Goal: Transaction & Acquisition: Purchase product/service

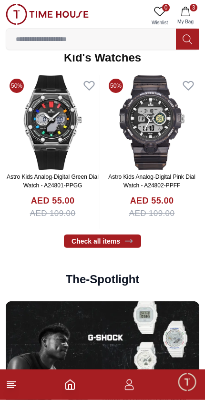
scroll to position [1385, 0]
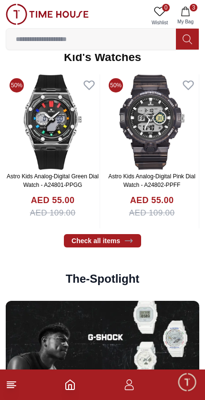
click at [112, 246] on link "Check all items" at bounding box center [102, 240] width 77 height 13
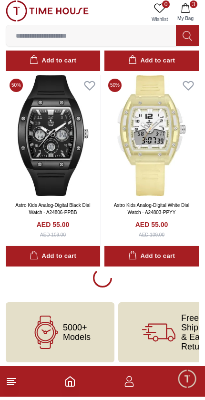
scroll to position [1779, 0]
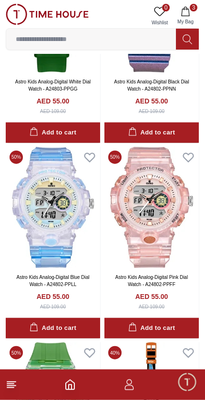
scroll to position [2105, 0]
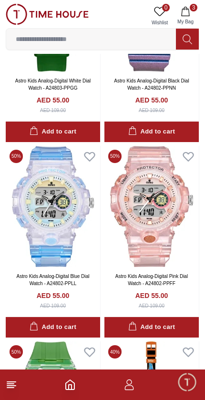
click at [58, 248] on img at bounding box center [53, 207] width 94 height 122
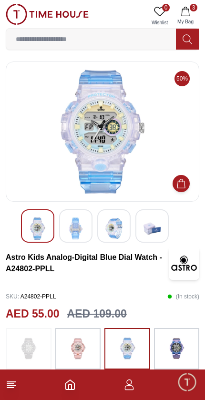
click at [15, 381] on icon at bounding box center [11, 384] width 11 height 11
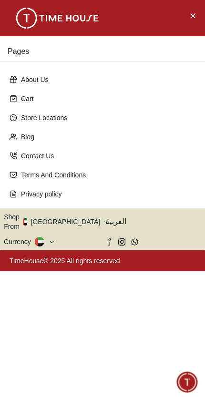
click at [17, 382] on div "Pages About Us Cart Store Locations Blog Contact Us Terms And Conditions Privac…" at bounding box center [102, 200] width 205 height 400
click at [16, 384] on div "Pages About Us Cart Store Locations Blog Contact Us Terms And Conditions Privac…" at bounding box center [102, 200] width 205 height 400
click at [104, 218] on icon "button" at bounding box center [105, 221] width 3 height 7
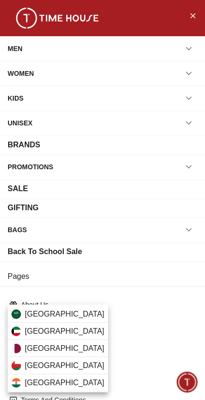
click at [74, 318] on div "[GEOGRAPHIC_DATA]" at bounding box center [58, 314] width 101 height 17
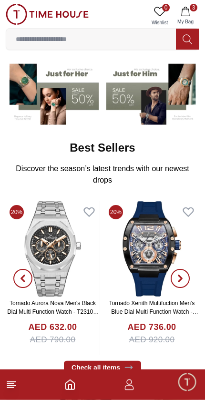
scroll to position [78, 0]
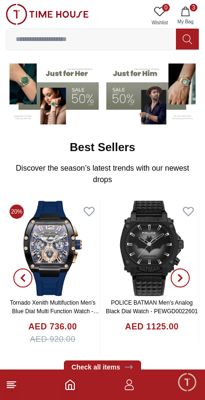
click at [16, 382] on line at bounding box center [11, 382] width 9 height 0
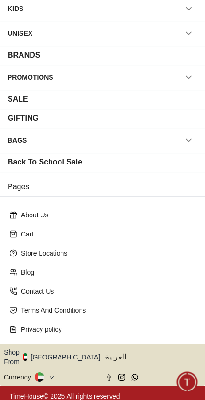
scroll to position [89, 0]
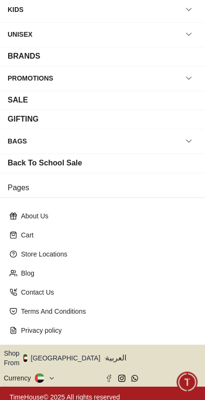
click at [67, 354] on button "Shop From UAE" at bounding box center [55, 357] width 103 height 19
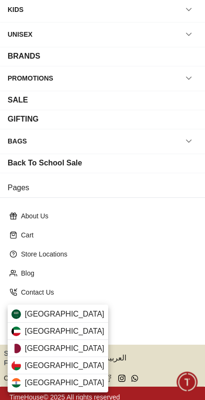
click at [72, 315] on div "[GEOGRAPHIC_DATA]" at bounding box center [58, 314] width 101 height 17
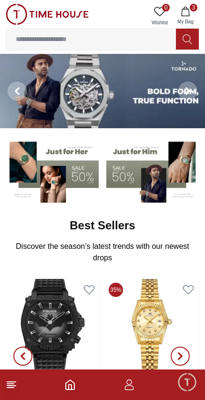
click at [189, 17] on button "3 My Bag" at bounding box center [186, 16] width 28 height 24
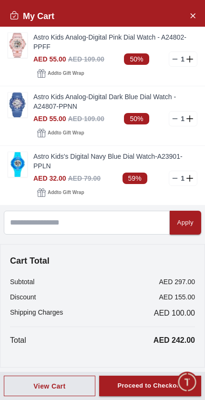
click at [197, 18] on button "Close Account" at bounding box center [192, 15] width 15 height 15
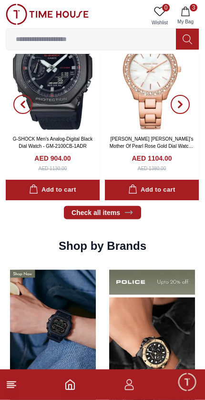
scroll to position [571, 0]
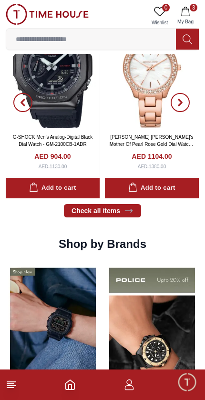
click at [19, 380] on footer "3" at bounding box center [102, 384] width 205 height 31
